Goal: Transaction & Acquisition: Book appointment/travel/reservation

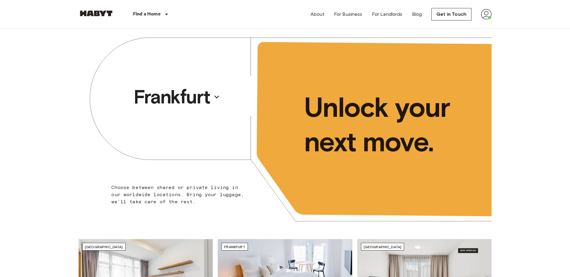
click at [186, 98] on p "Frankfurt" at bounding box center [172, 97] width 76 height 24
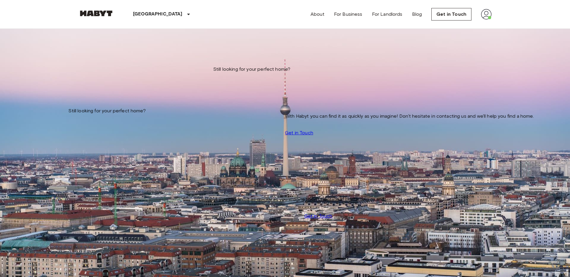
scroll to position [394, 0]
type input "**********"
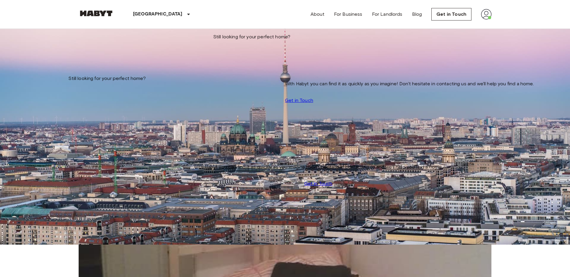
scroll to position [34, 0]
